Goal: Book appointment/travel/reservation

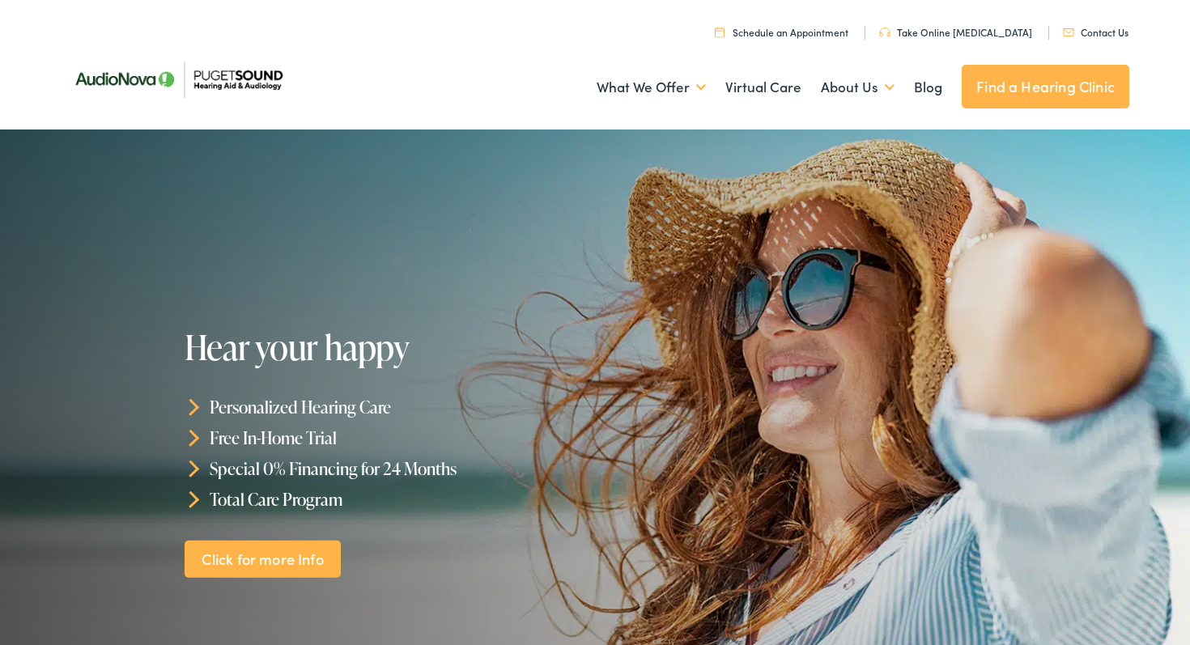
click at [993, 87] on link "Find a Hearing Clinic" at bounding box center [1046, 87] width 168 height 44
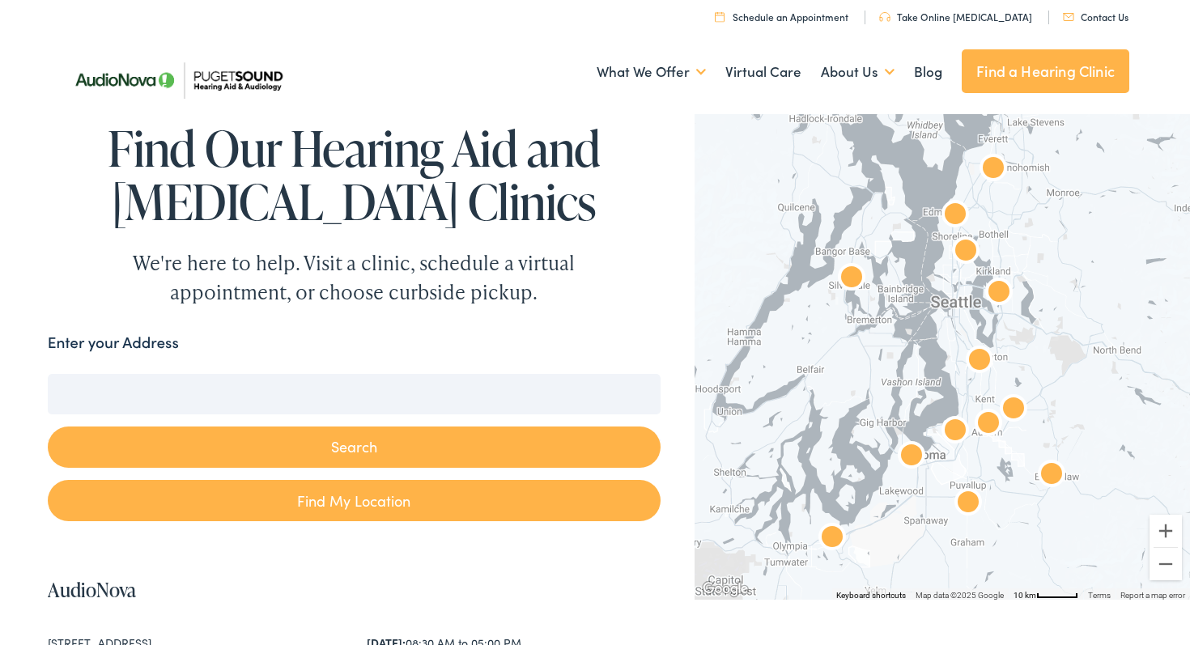
click at [372, 400] on input "Enter your Address" at bounding box center [354, 394] width 613 height 40
type input "981115"
click at [351, 453] on button "Search" at bounding box center [354, 447] width 613 height 41
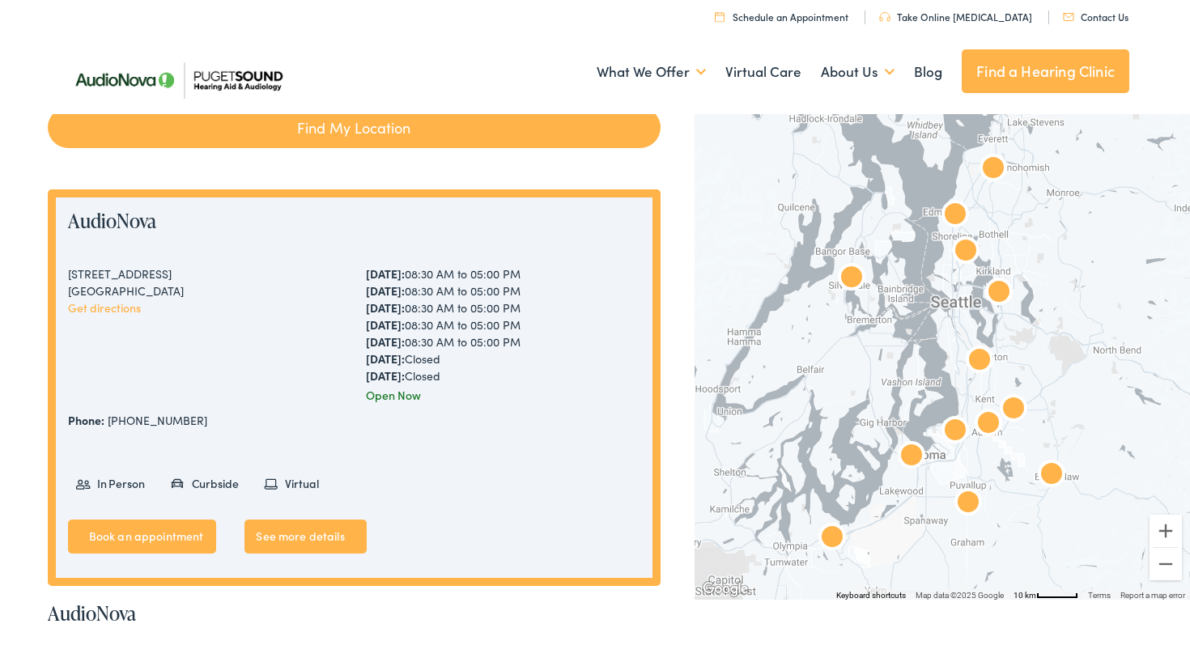
scroll to position [377, 0]
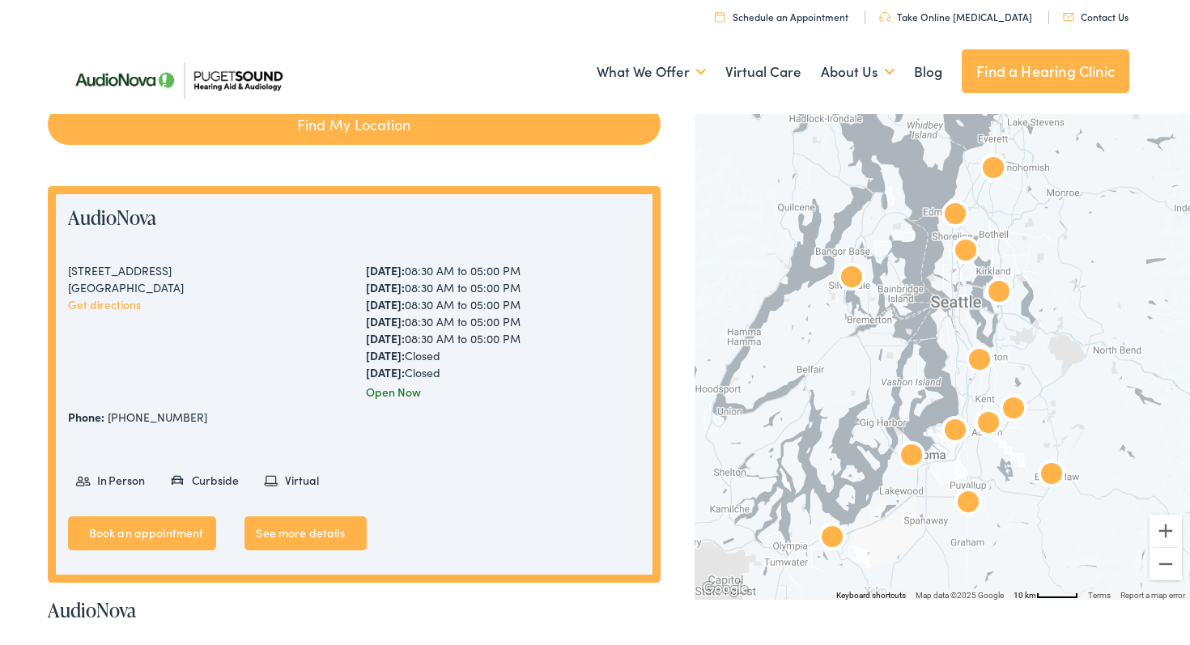
click at [967, 255] on img "AudioNova" at bounding box center [966, 252] width 39 height 39
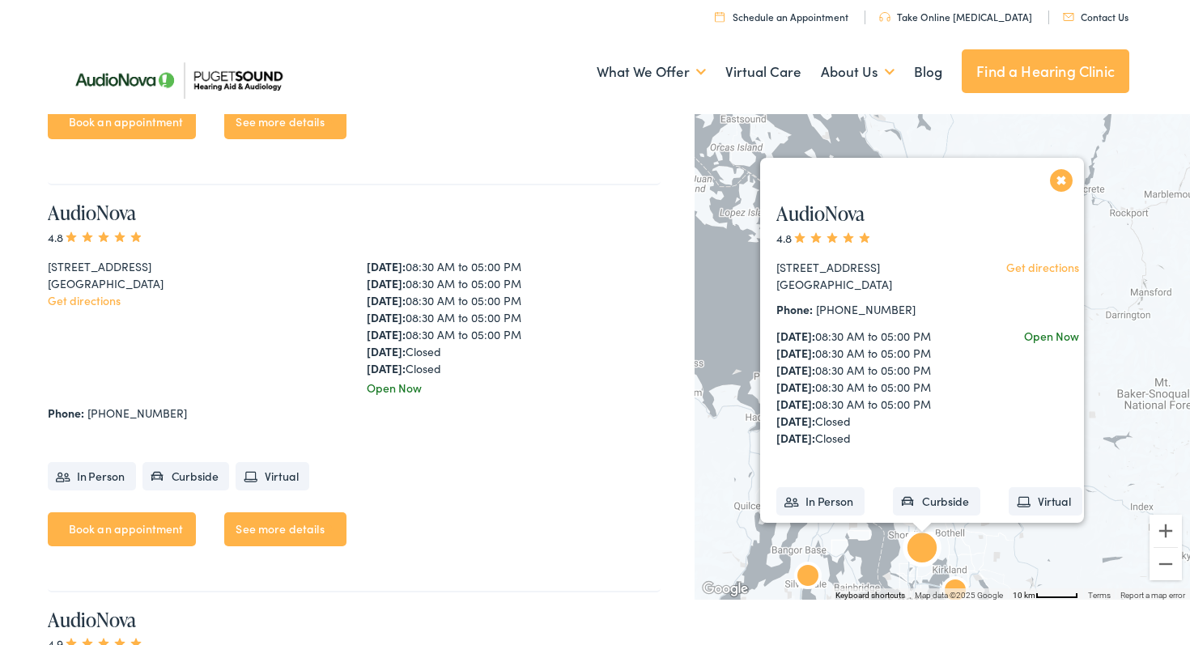
scroll to position [4043, 0]
